Goal: Book appointment/travel/reservation

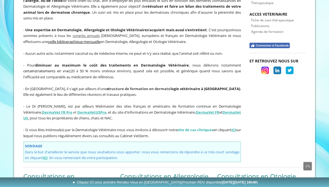
scroll to position [304, 0]
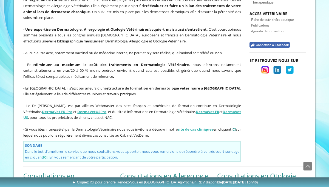
click at [235, 127] on strong "ICI" at bounding box center [233, 129] width 4 height 5
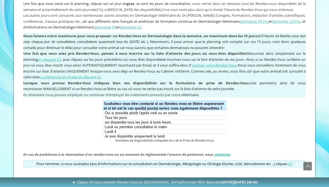
scroll to position [474, 0]
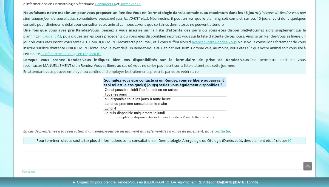
click at [292, 139] on link "ICI" at bounding box center [290, 140] width 4 height 5
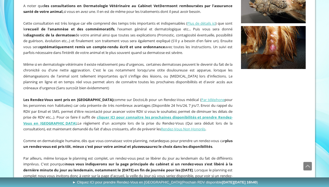
scroll to position [203, 0]
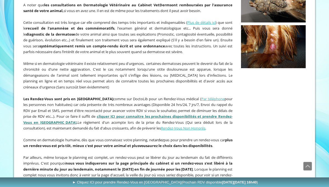
click at [160, 114] on link "cliquer ICI pour connaitre les prochaines disponibilités et prendre Rendez-Vous…" at bounding box center [127, 119] width 209 height 11
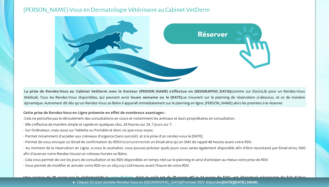
scroll to position [113, 0]
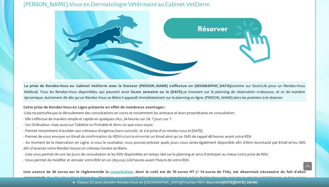
click at [110, 182] on span "► Cliquez ICI pour prendre Rendez-Vous en Ligne (Prochain RDV disponible CE Sam…" at bounding box center [164, 182] width 185 height 4
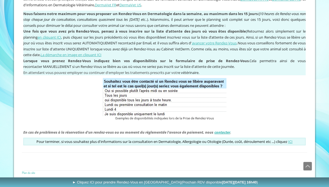
scroll to position [474, 0]
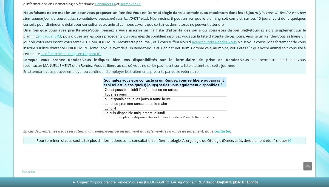
click at [79, 182] on span "► Cliquez ICI pour prendre Rendez-Vous en Ligne (Prochain RDV disponible CE Sam…" at bounding box center [164, 182] width 185 height 4
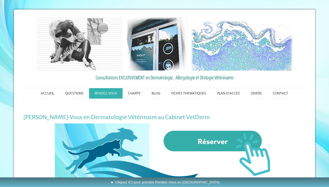
scroll to position [0, 0]
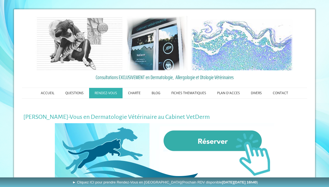
click at [206, 137] on img at bounding box center [164, 157] width 219 height 68
click at [226, 92] on link "PLAN D'ACCES" at bounding box center [228, 93] width 34 height 10
